Goal: Information Seeking & Learning: Learn about a topic

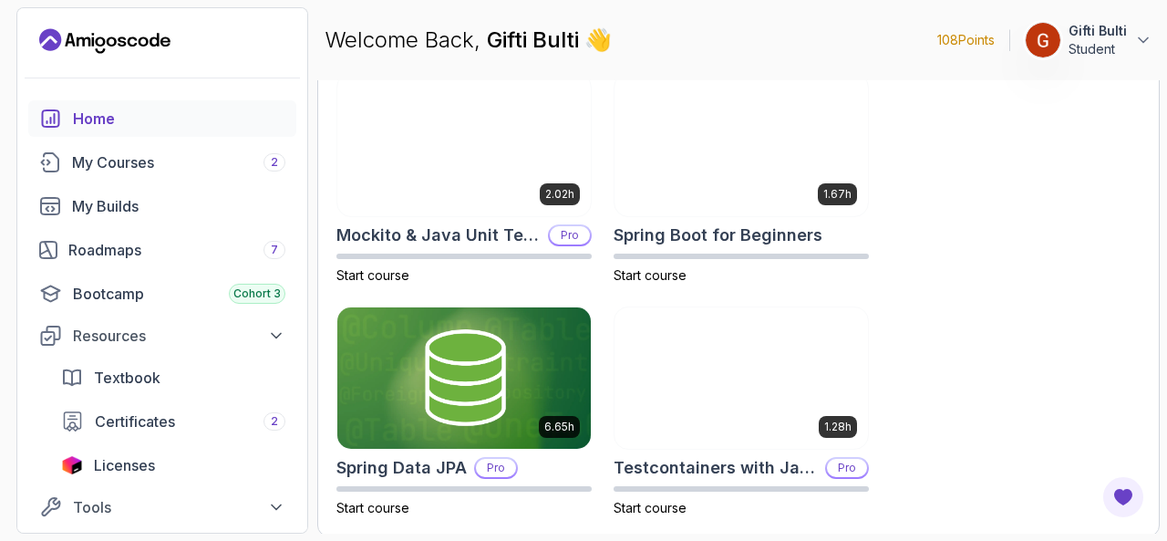
scroll to position [1094, 0]
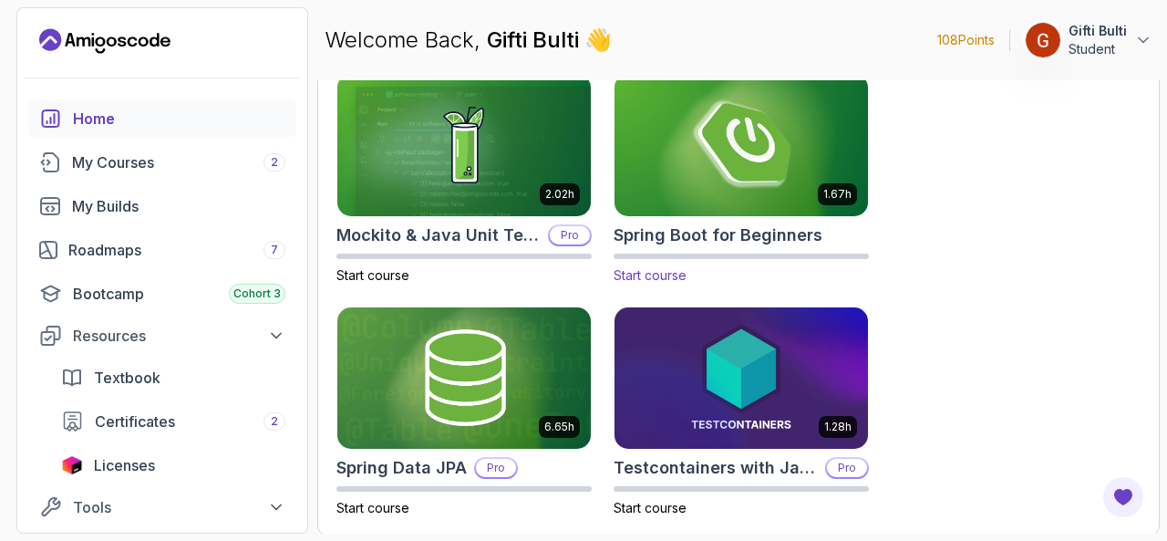
click at [676, 196] on img at bounding box center [741, 144] width 266 height 149
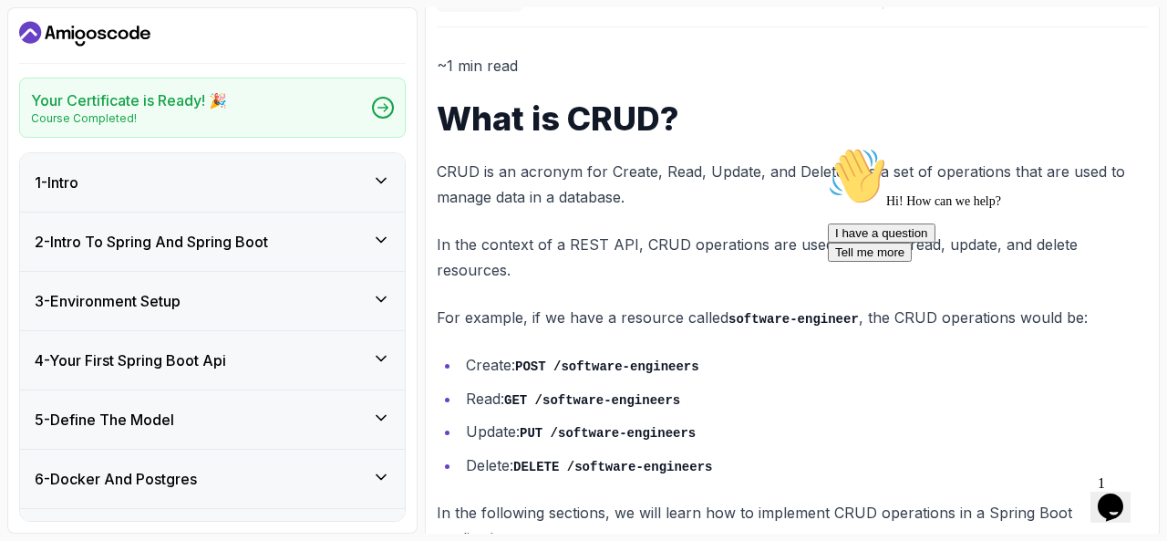
click at [396, 175] on div "1 - Intro" at bounding box center [212, 182] width 385 height 58
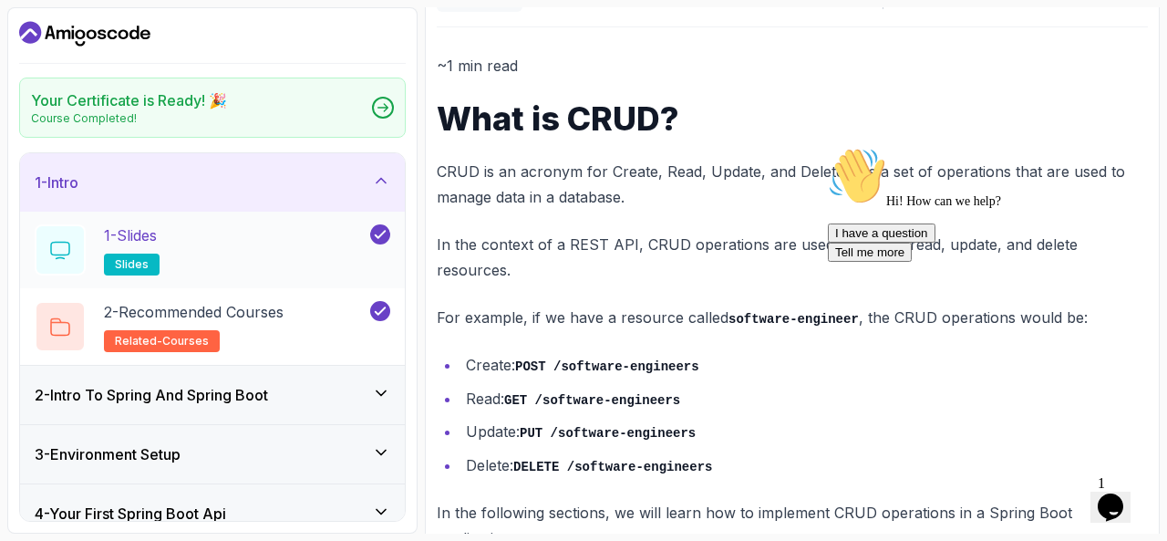
click at [177, 233] on div "1 - Slides slides" at bounding box center [201, 249] width 332 height 51
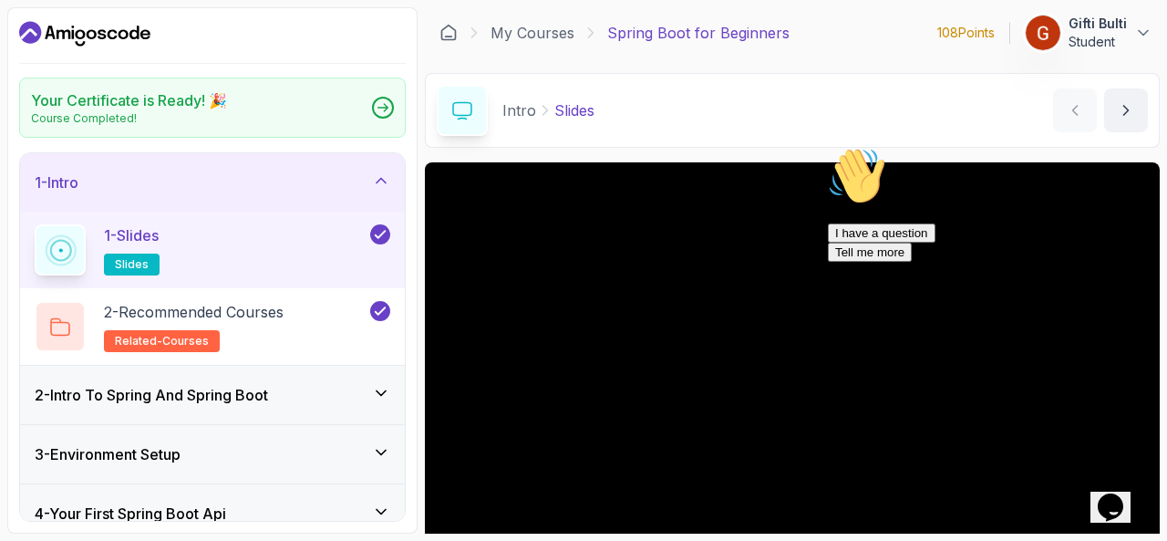
scroll to position [168, 0]
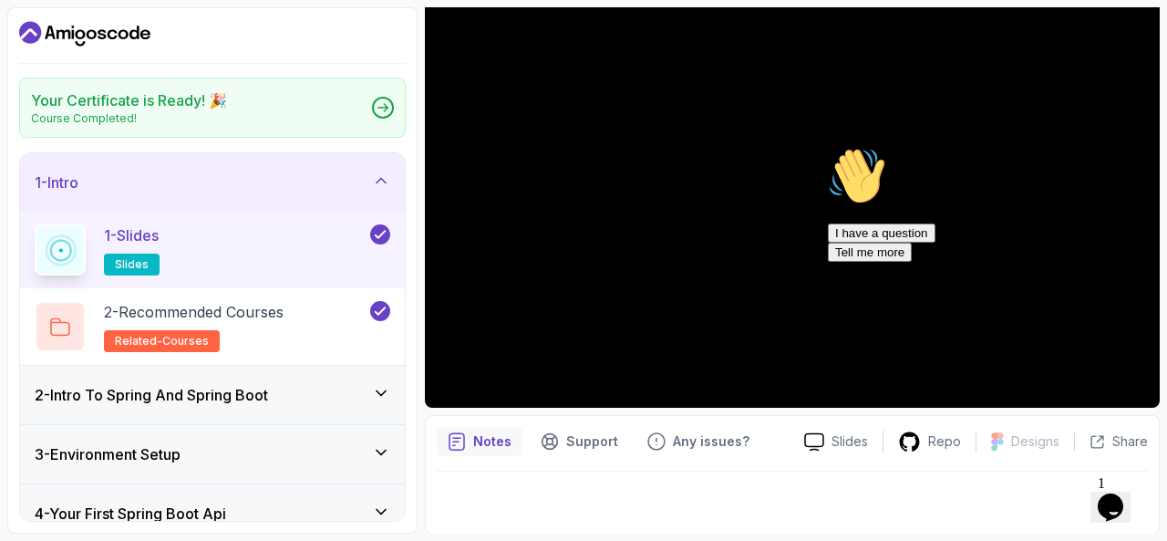
click at [828, 147] on icon "Chat attention grabber" at bounding box center [828, 147] width 0 height 0
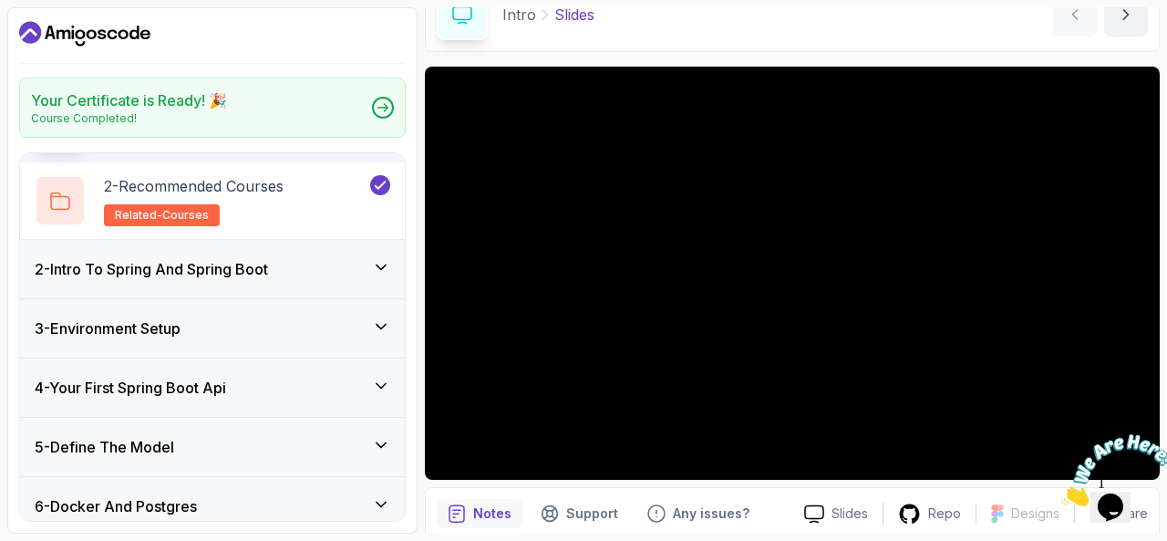
scroll to position [131, 0]
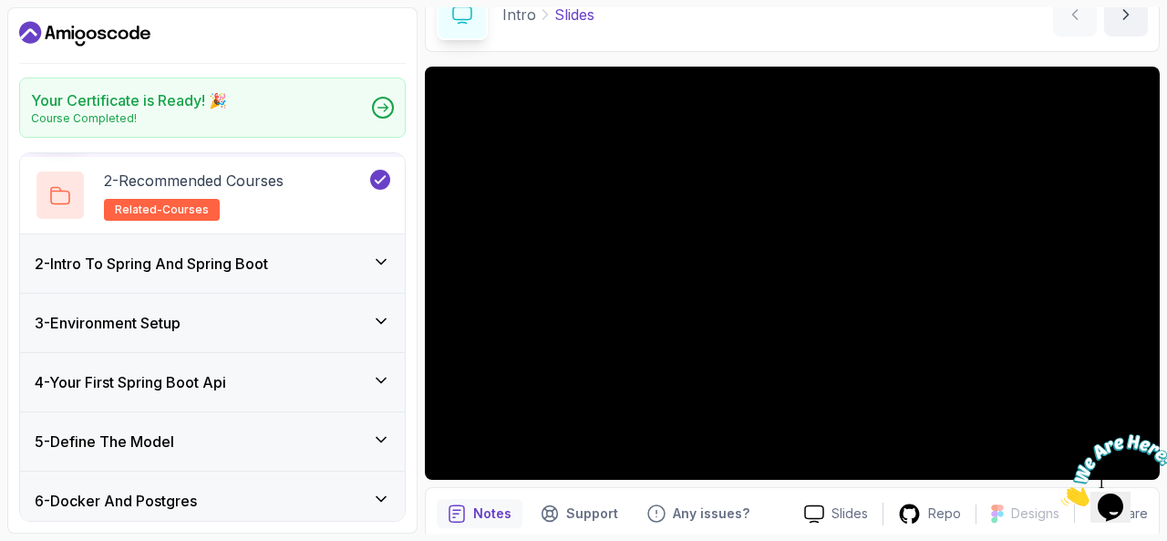
click at [181, 322] on h3 "3 - Environment Setup" at bounding box center [108, 323] width 146 height 22
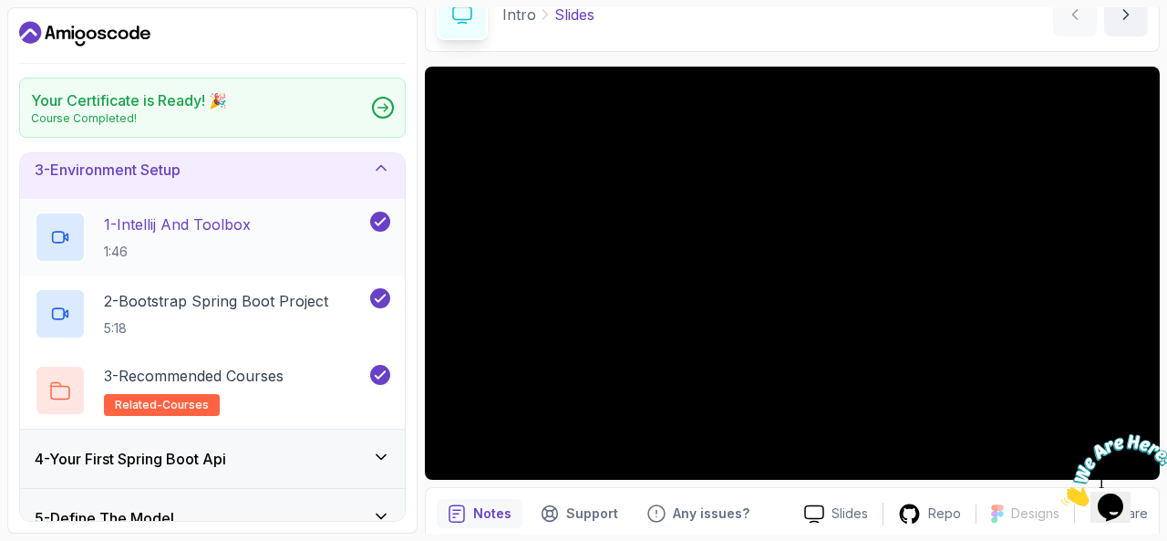
click at [170, 214] on p "1 - Intellij And Toolbox" at bounding box center [177, 224] width 147 height 22
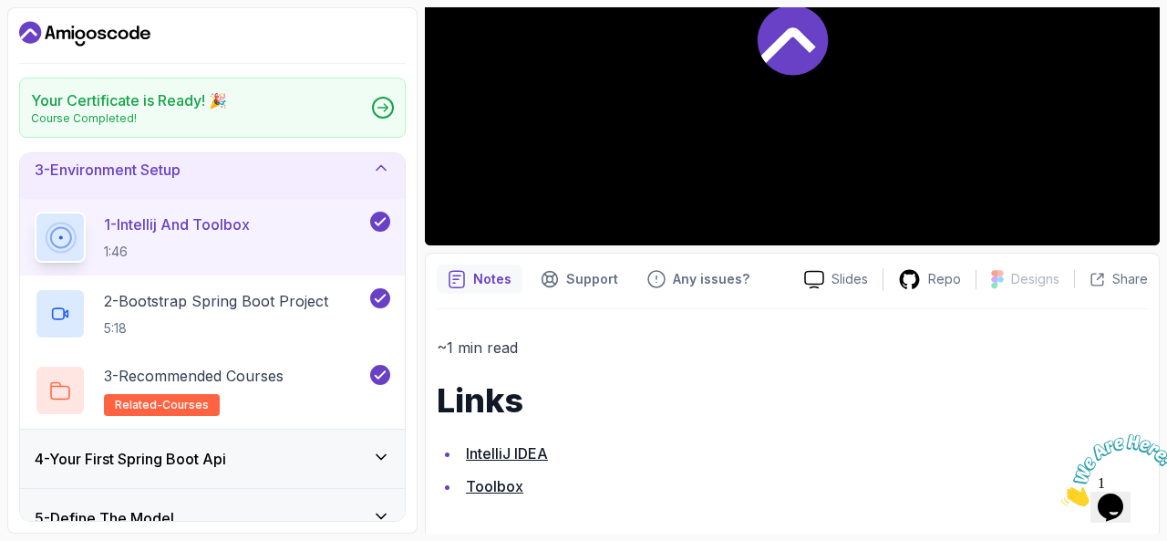
scroll to position [339, 0]
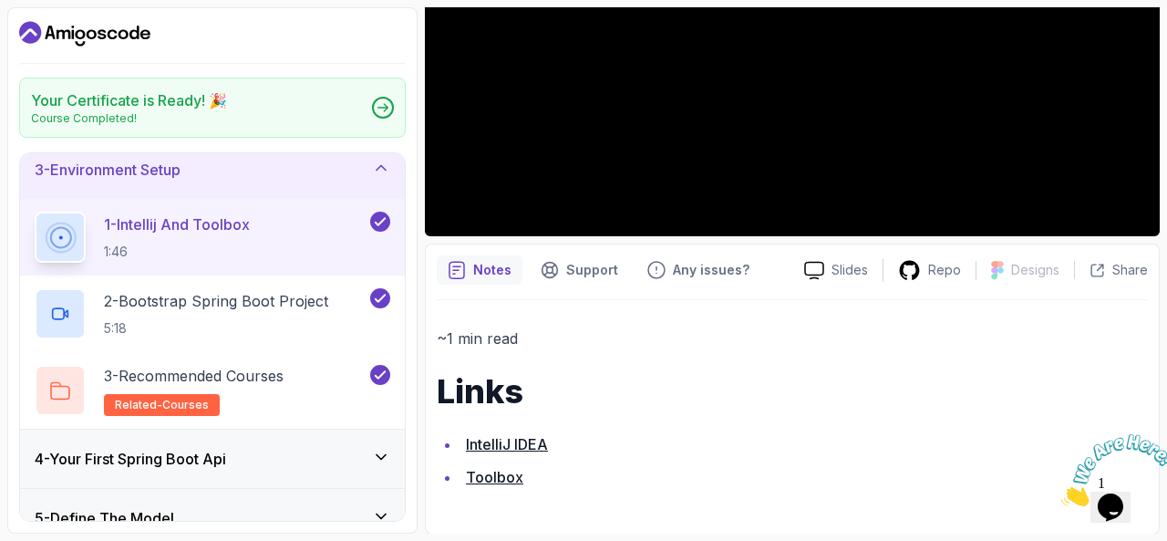
click at [491, 439] on link "IntelliJ IDEA" at bounding box center [507, 444] width 82 height 18
